Goal: Check status

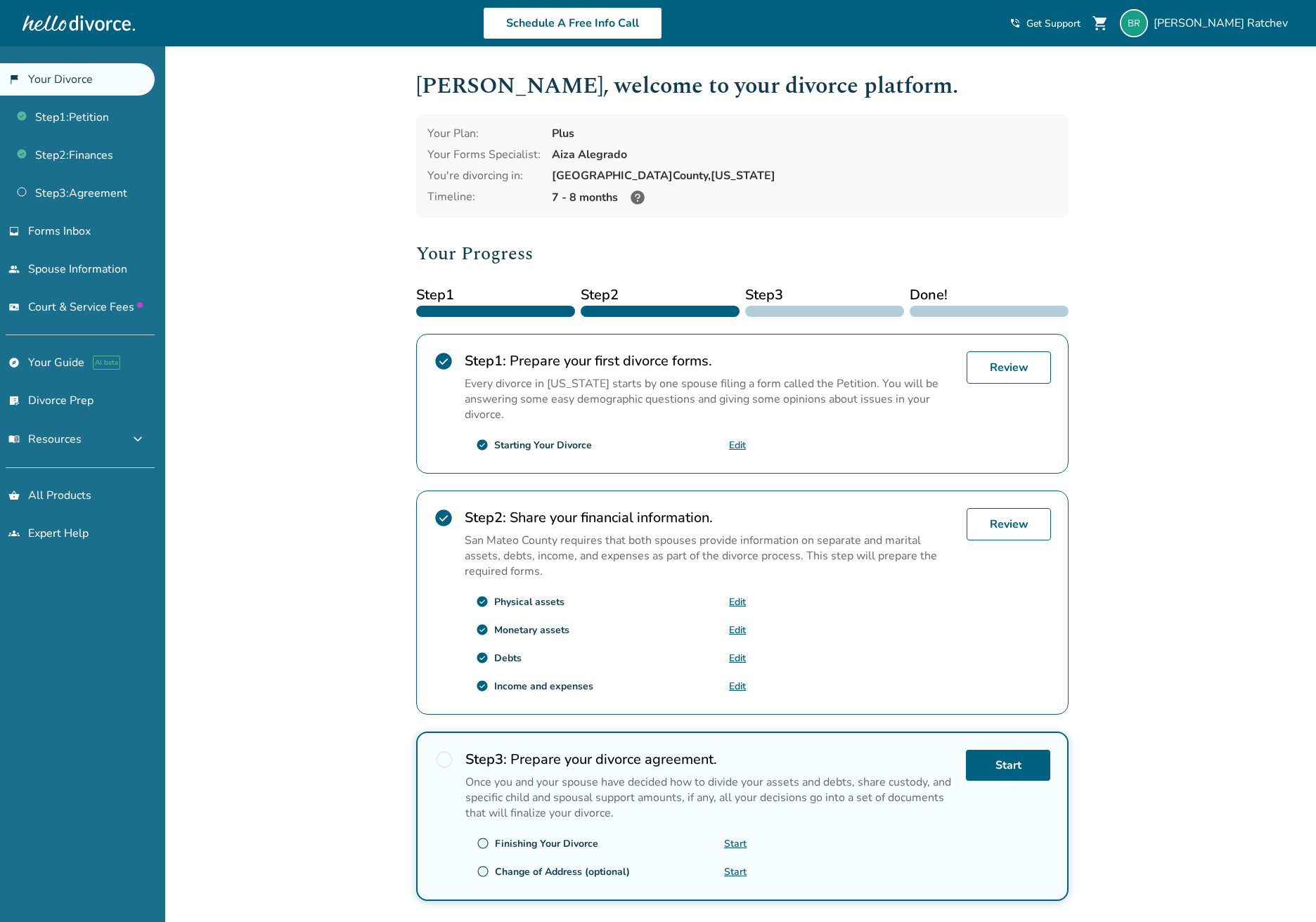
click at [1109, 19] on span "shopping_cart" at bounding box center [1100, 23] width 17 height 17
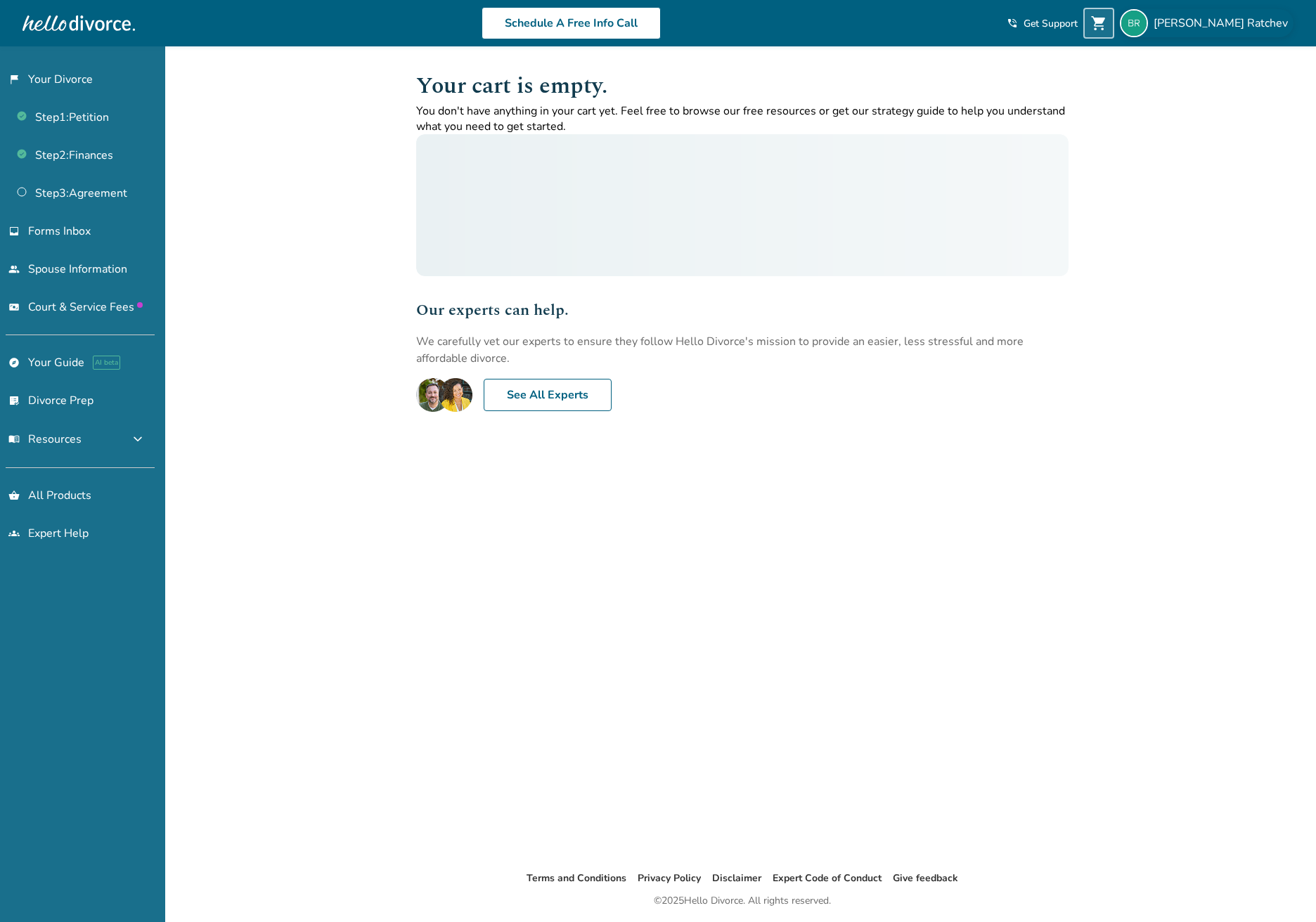
click at [1225, 23] on span "[PERSON_NAME]" at bounding box center [1224, 23] width 140 height 16
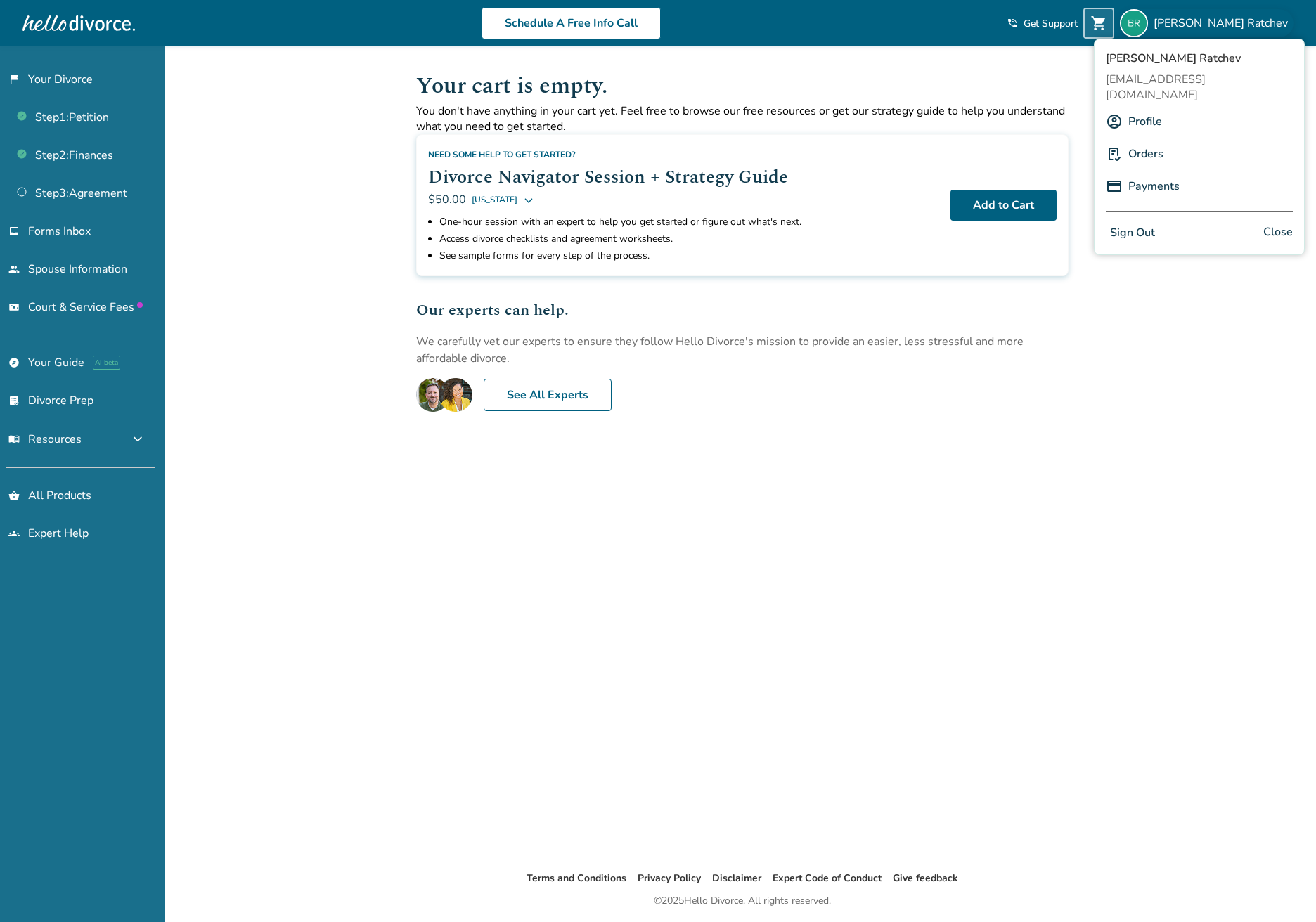
click at [360, 286] on div "Added to cart Your cart is empty. You don't have anything in your cart yet. Fee…" at bounding box center [658, 508] width 1316 height 922
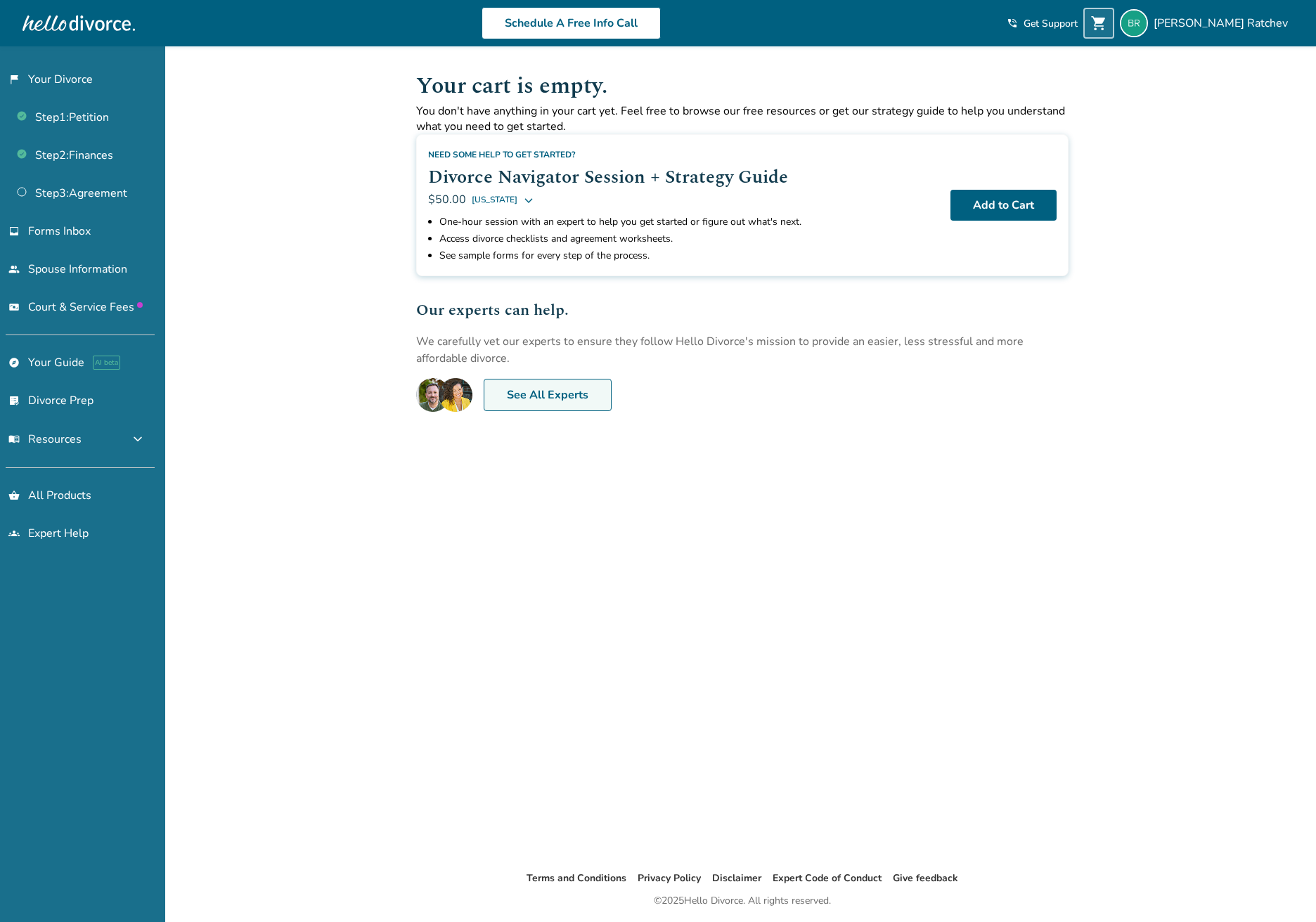
click at [525, 390] on link "See All Experts" at bounding box center [547, 395] width 128 height 33
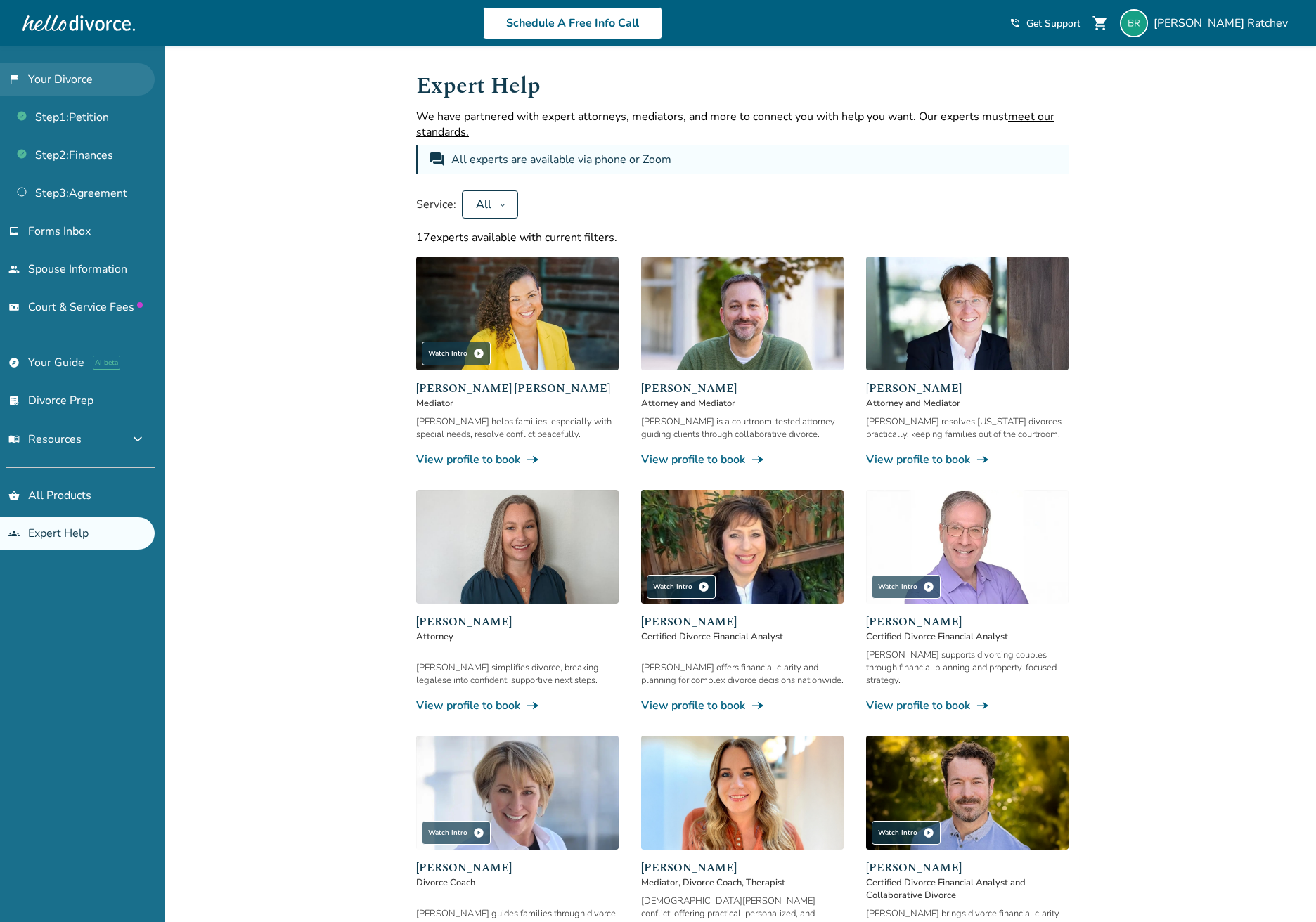
click at [56, 81] on link "flag_2 Your Divorce" at bounding box center [77, 79] width 155 height 33
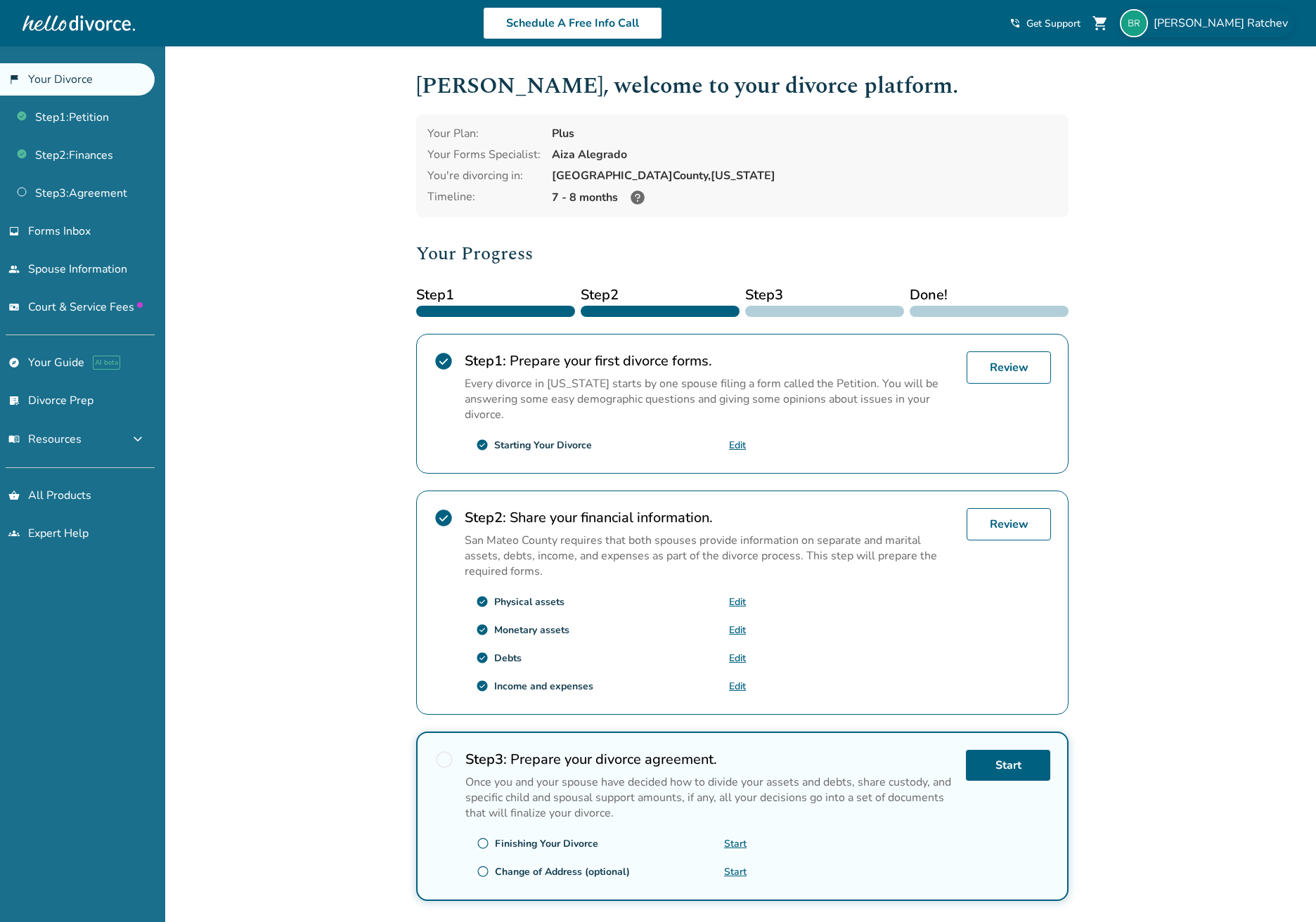
click at [1248, 22] on span "[PERSON_NAME]" at bounding box center [1224, 23] width 140 height 16
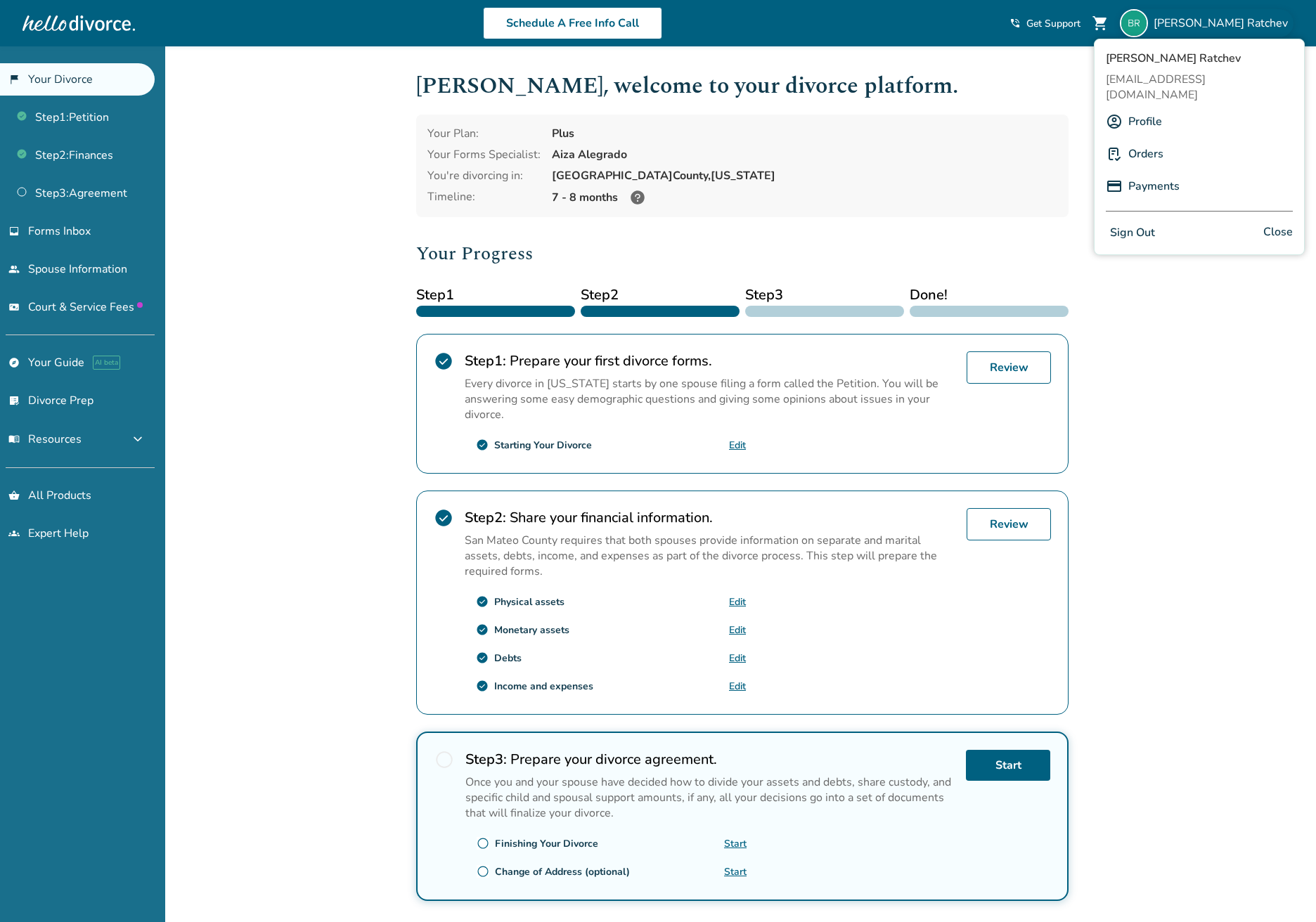
click at [1149, 140] on link "Orders" at bounding box center [1145, 154] width 35 height 26
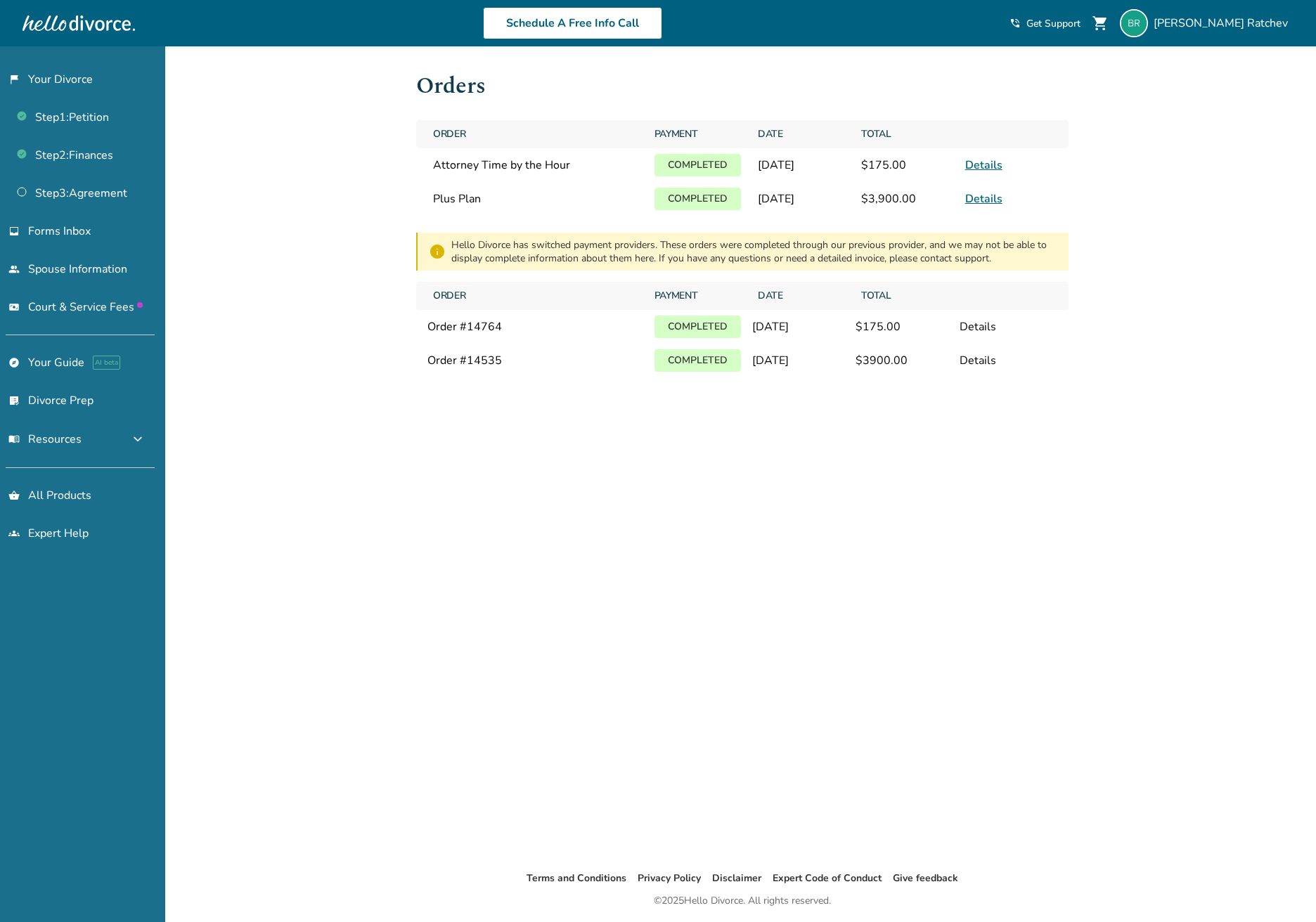
click at [985, 206] on link "Details" at bounding box center [984, 199] width 37 height 16
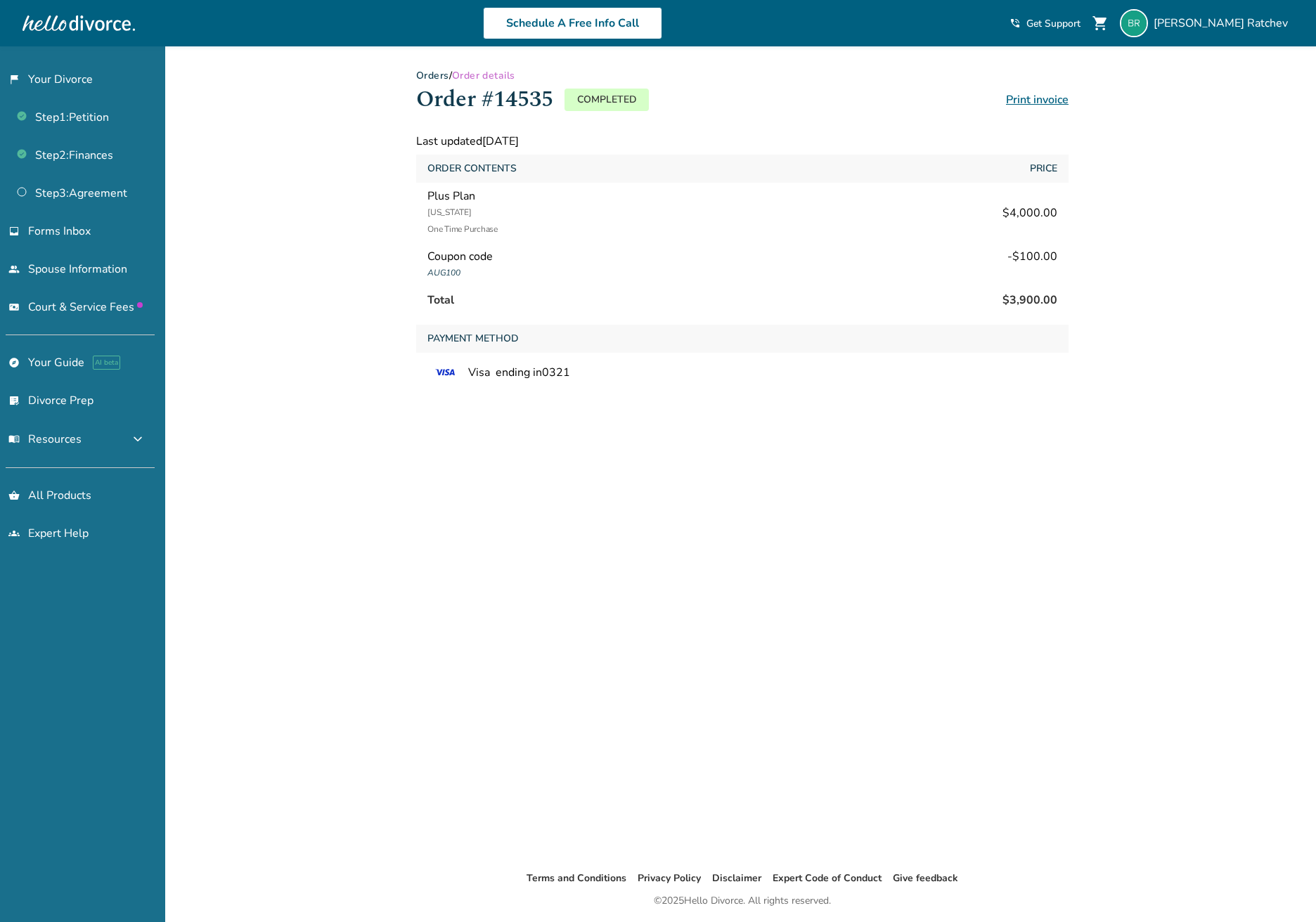
click at [534, 101] on h1 "Order #14535" at bounding box center [484, 99] width 137 height 34
copy h1 "14535"
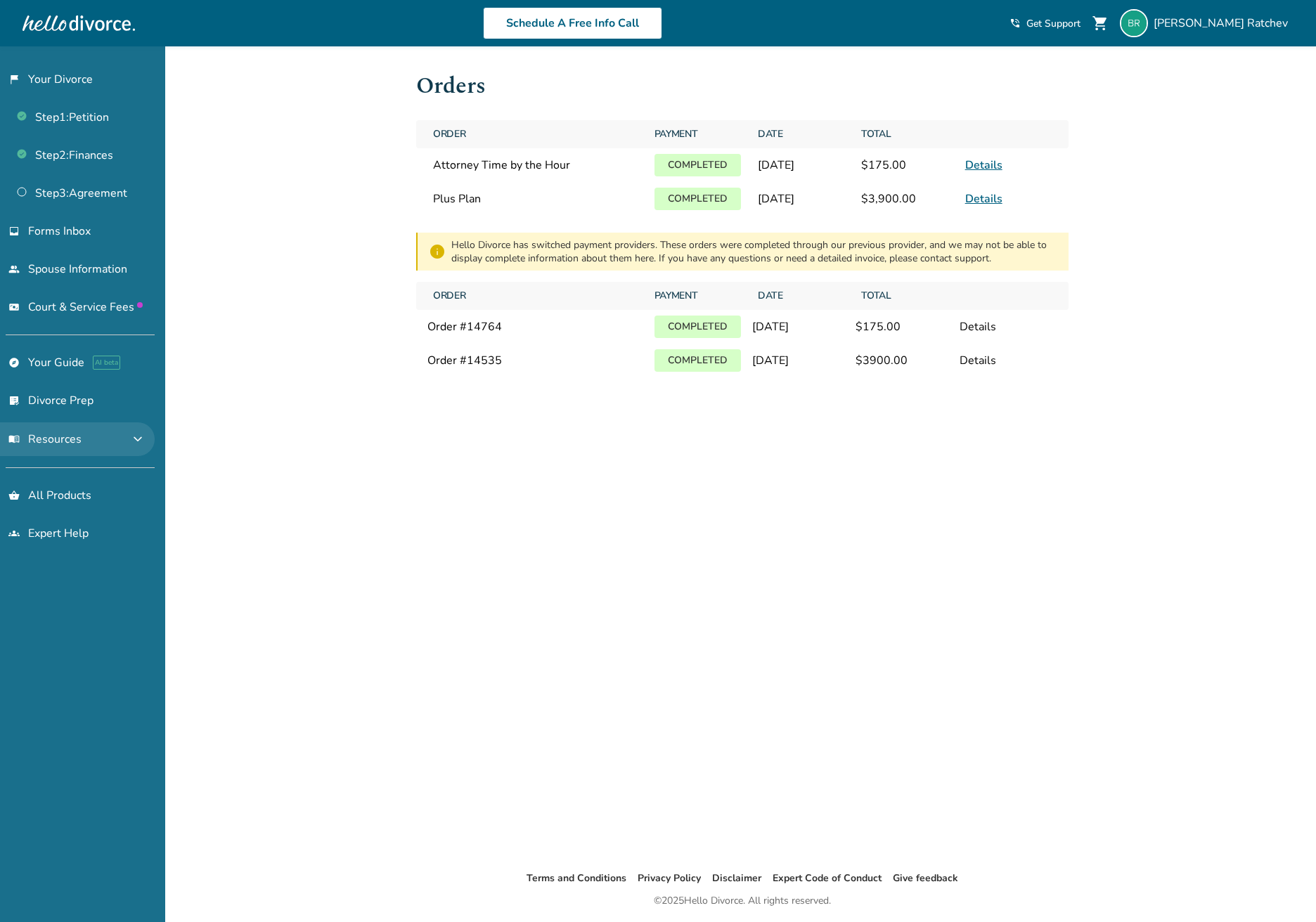
click at [61, 438] on span "menu_book Resources" at bounding box center [45, 439] width 73 height 16
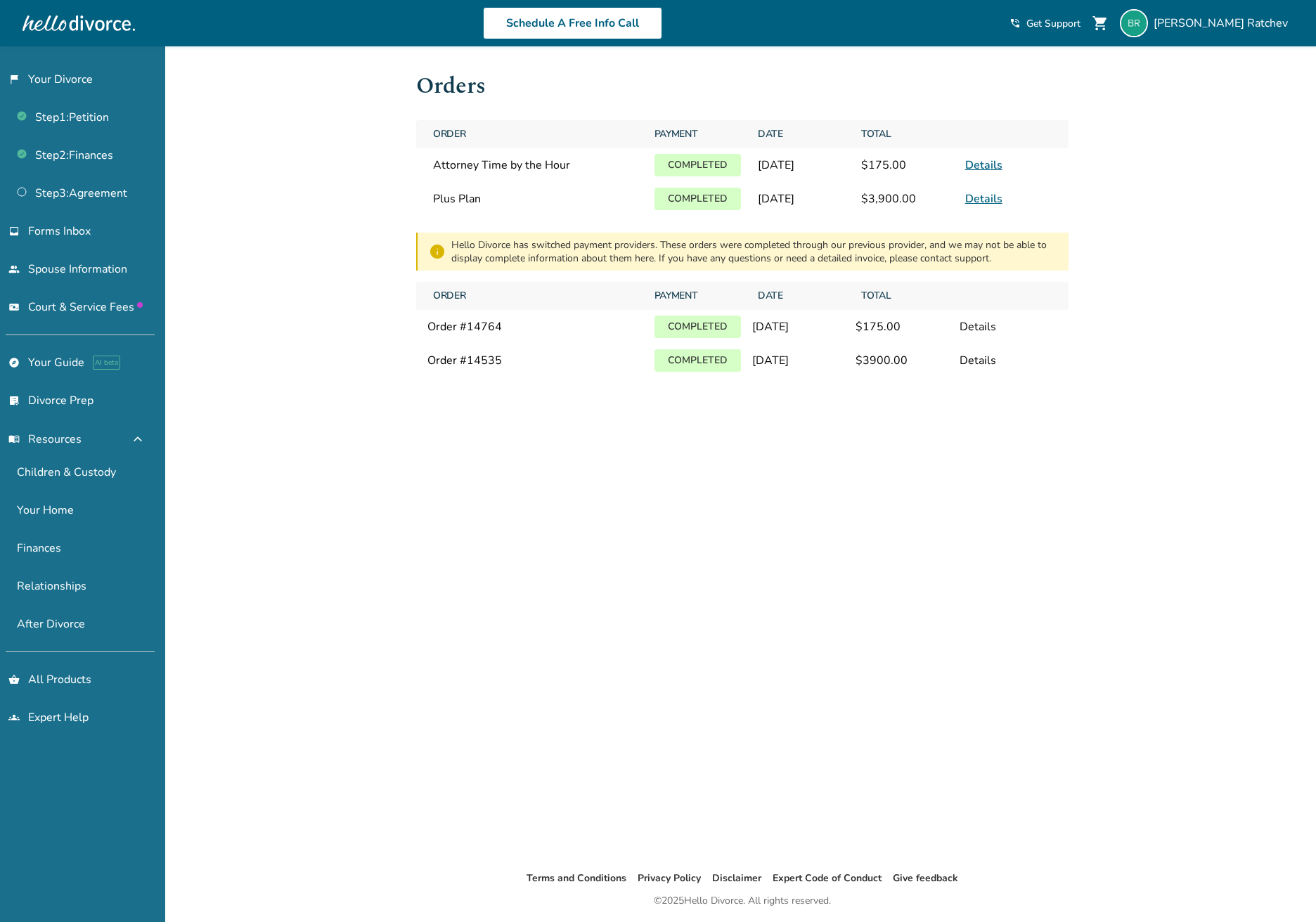
click at [512, 475] on div "Orders Order Payment Date Total Attorney Time by the Hour Completed [DATE] $175…" at bounding box center [741, 458] width 675 height 823
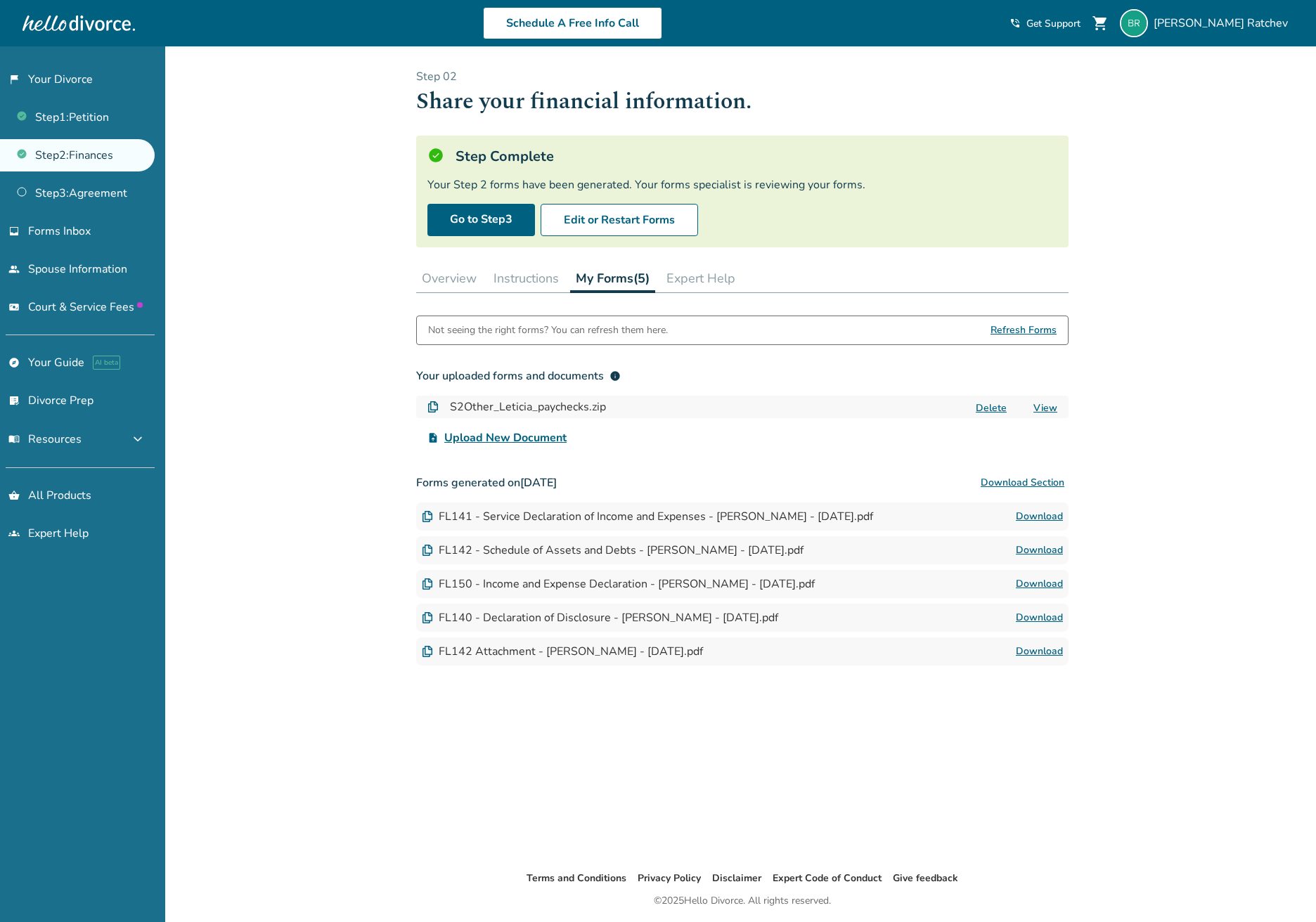
click at [476, 1] on div "Schedule A Free Info Call Boris Ratchev shopping_cart phone_in_talk Get Support…" at bounding box center [658, 23] width 1293 height 55
